Goal: Navigation & Orientation: Find specific page/section

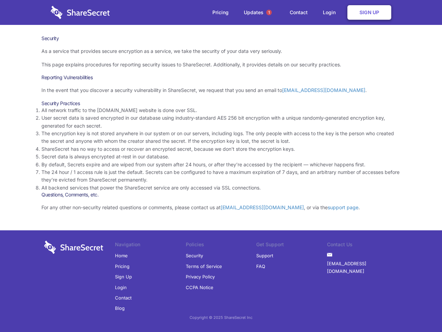
click at [221, 166] on li "By default, Secrets expire and are wiped from our system after 24 hours, or aft…" at bounding box center [220, 165] width 359 height 8
click at [269, 12] on span "1" at bounding box center [269, 13] width 6 height 6
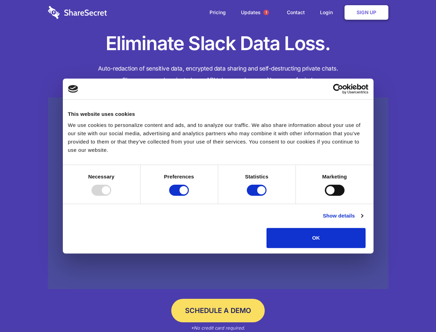
click at [111, 195] on div at bounding box center [102, 189] width 20 height 11
click at [189, 195] on input "Preferences" at bounding box center [179, 189] width 20 height 11
checkbox input "false"
click at [258, 195] on input "Statistics" at bounding box center [257, 189] width 20 height 11
checkbox input "false"
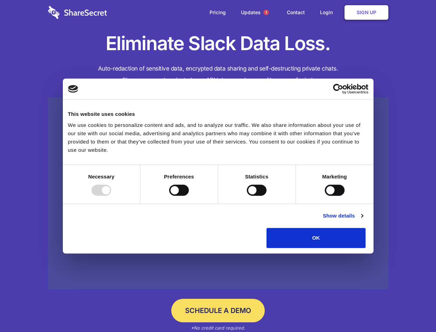
click at [325, 195] on input "Marketing" at bounding box center [335, 189] width 20 height 11
checkbox input "true"
click at [363, 220] on link "Show details" at bounding box center [343, 215] width 40 height 8
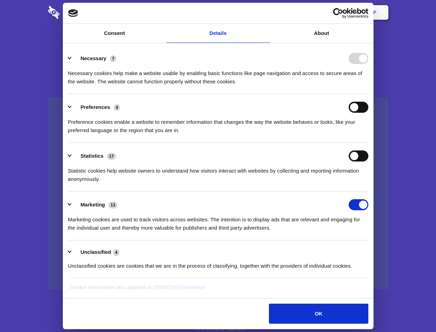
click at [369, 94] on li "Necessary 7 Necessary cookies help make a website usable by enabling basic func…" at bounding box center [218, 69] width 300 height 49
click at [266, 12] on span "1" at bounding box center [267, 13] width 6 height 6
